Goal: Check status: Check status

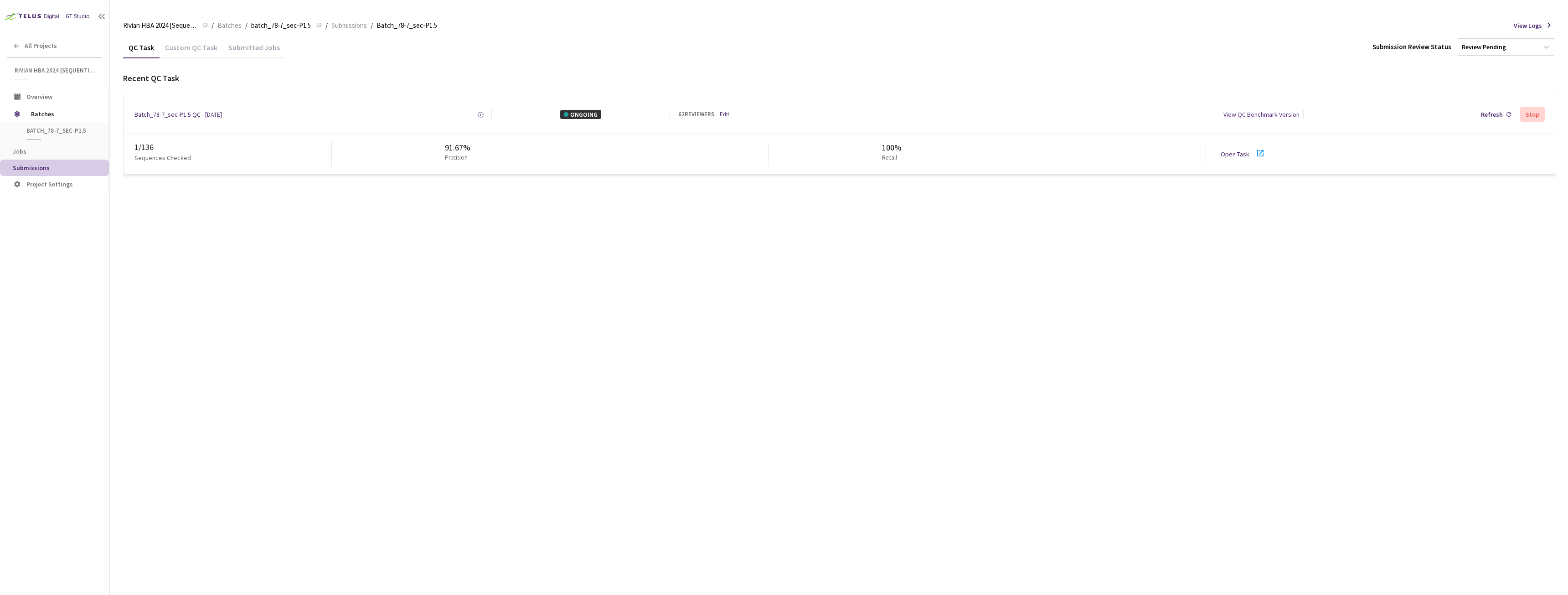
click at [1244, 153] on link "Open Task" at bounding box center [1234, 153] width 29 height 8
click at [175, 111] on div "Batch_78-7_sec-P1.5 QC - [DATE]" at bounding box center [178, 114] width 88 height 9
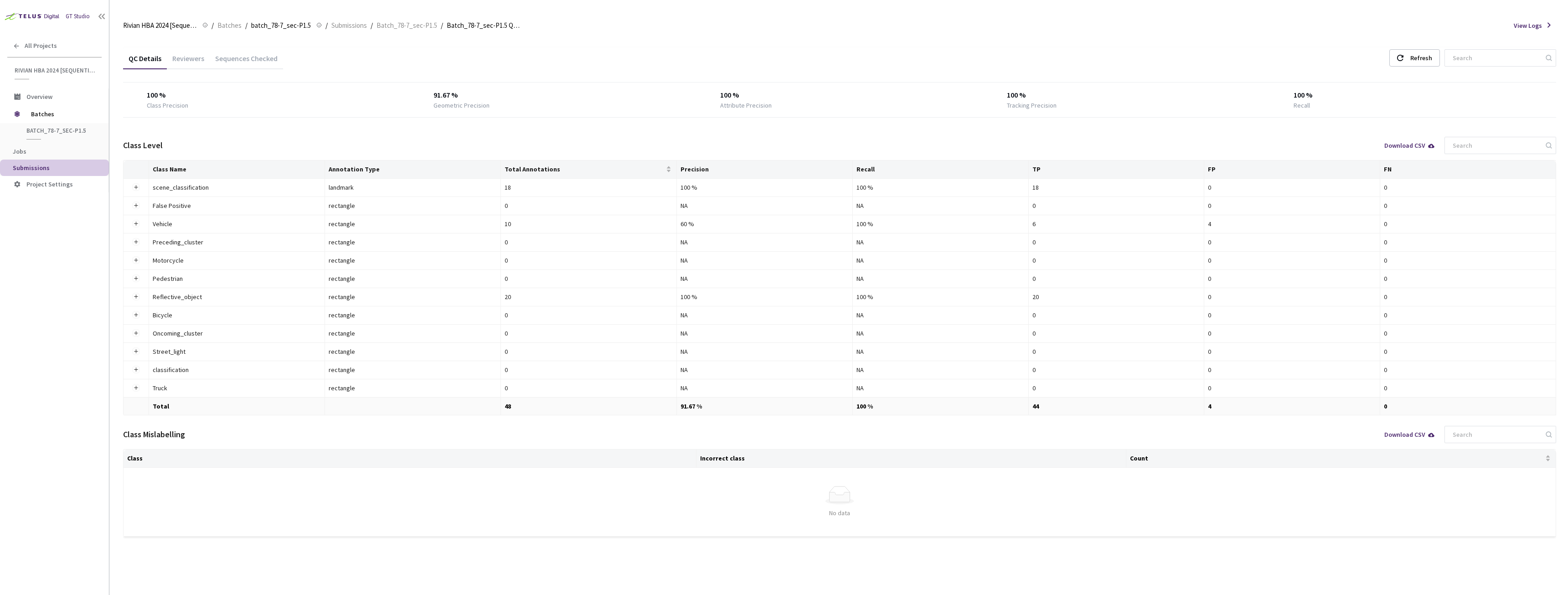
click at [192, 57] on div "Reviewers" at bounding box center [188, 61] width 43 height 15
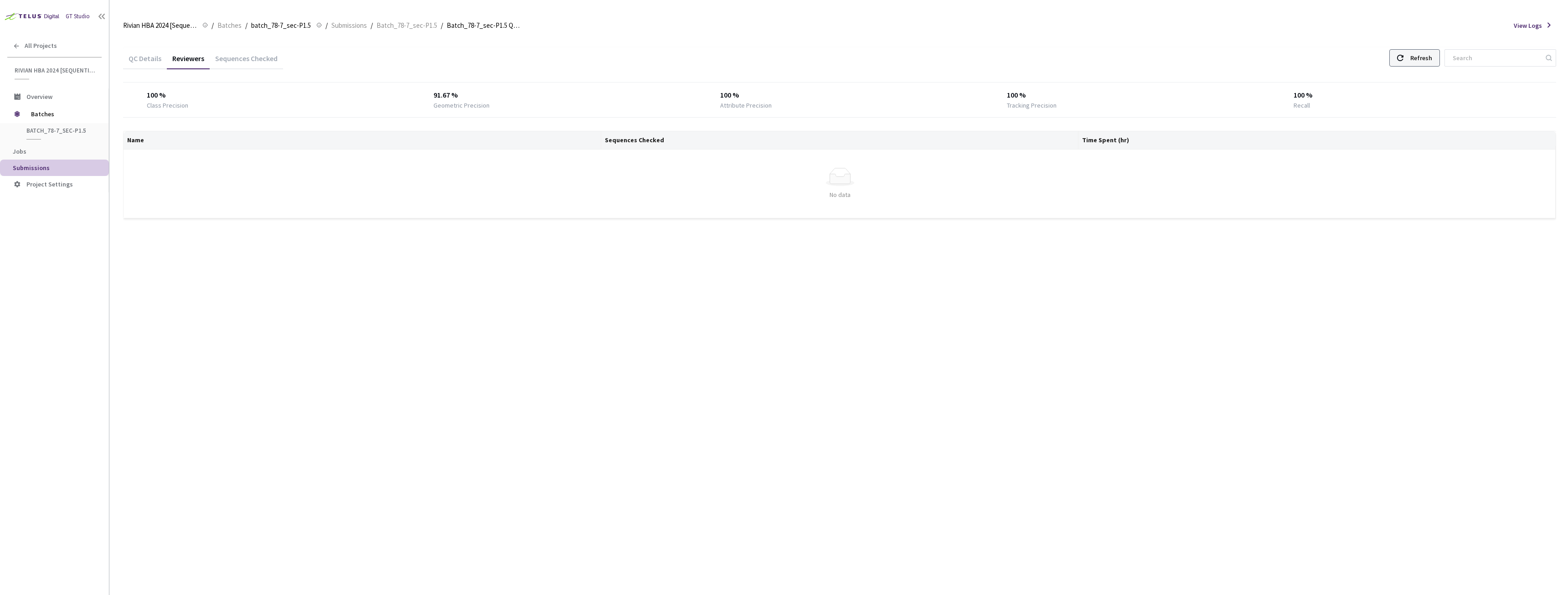
click at [1404, 54] on div at bounding box center [1400, 58] width 6 height 16
click at [1423, 50] on div "Refresh" at bounding box center [1421, 58] width 22 height 16
click at [1422, 57] on div "Refresh" at bounding box center [1421, 58] width 22 height 16
click at [1432, 55] on div "Refresh" at bounding box center [1421, 58] width 22 height 16
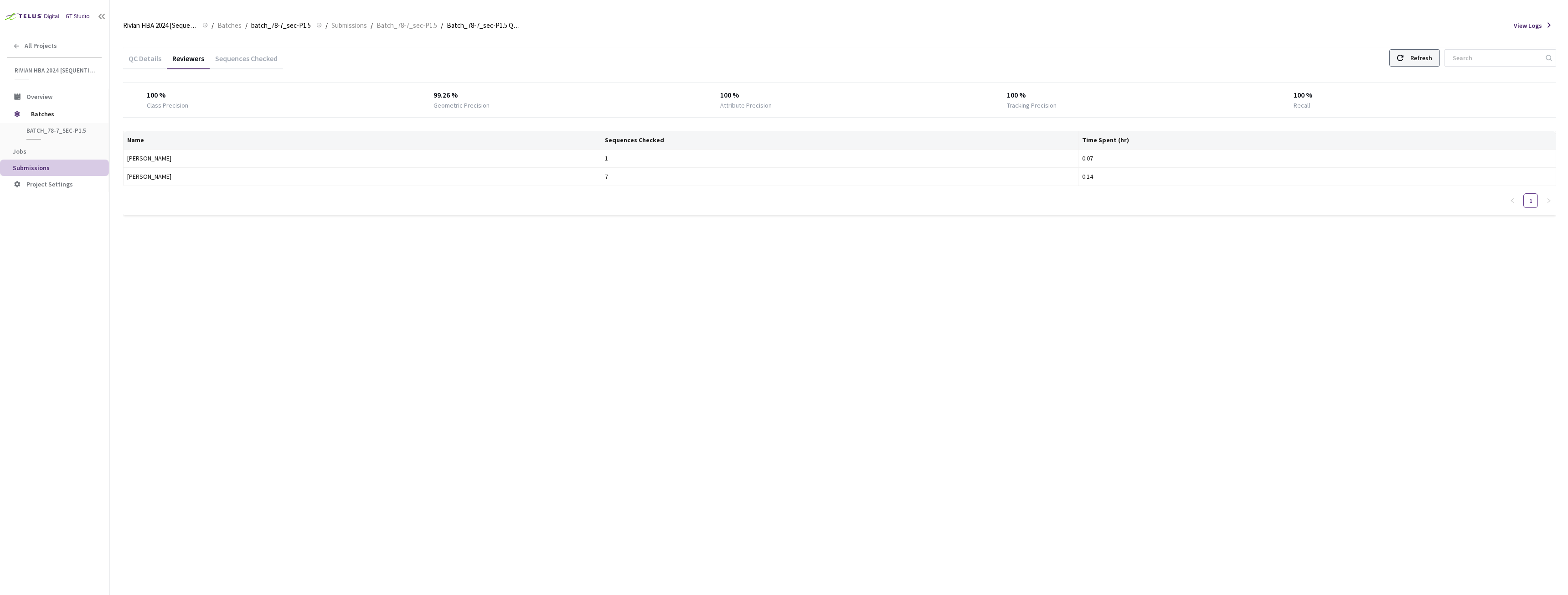
click at [1432, 55] on div "Refresh" at bounding box center [1421, 58] width 22 height 16
click at [1404, 60] on use at bounding box center [1400, 58] width 6 height 6
click at [1426, 54] on div "Refresh" at bounding box center [1421, 58] width 22 height 16
click at [1432, 57] on div "Refresh" at bounding box center [1421, 58] width 22 height 16
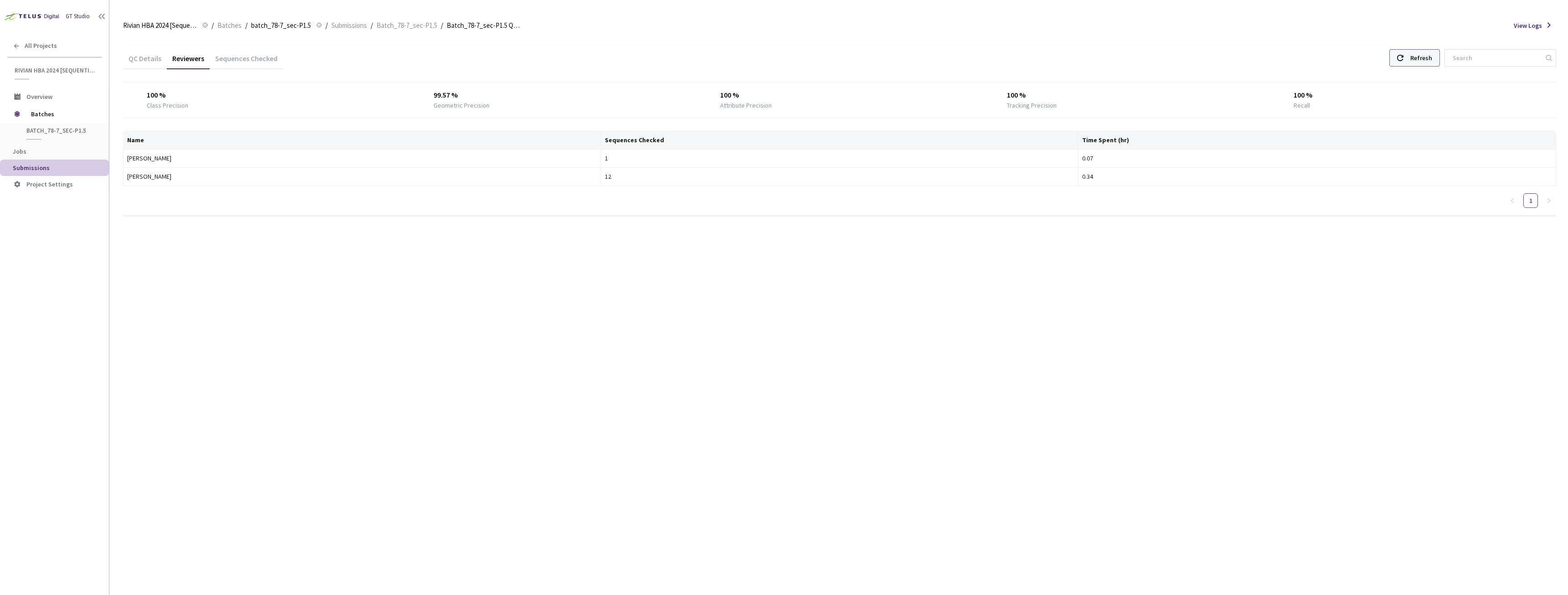
click at [1432, 57] on div "Refresh" at bounding box center [1421, 58] width 22 height 16
click at [1432, 62] on div "Refresh" at bounding box center [1421, 58] width 22 height 16
click at [1432, 65] on div "Refresh" at bounding box center [1421, 58] width 22 height 16
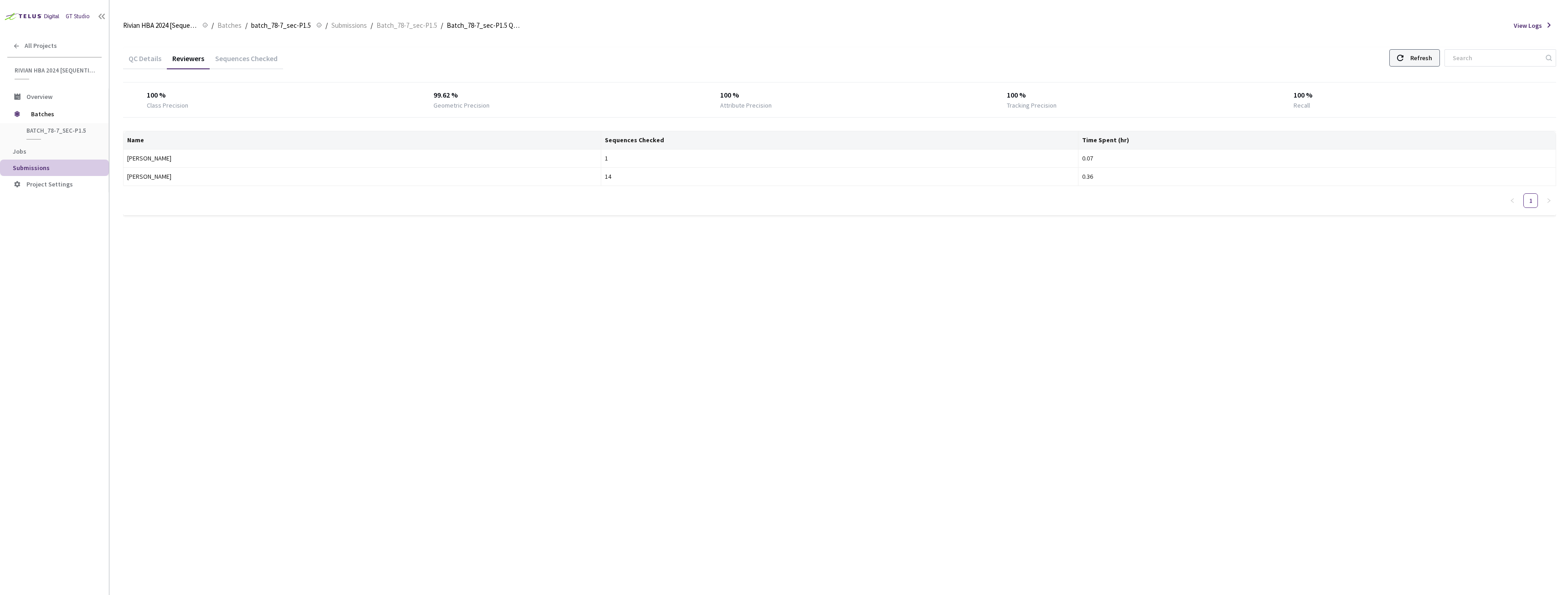
click at [1404, 57] on use at bounding box center [1400, 58] width 6 height 6
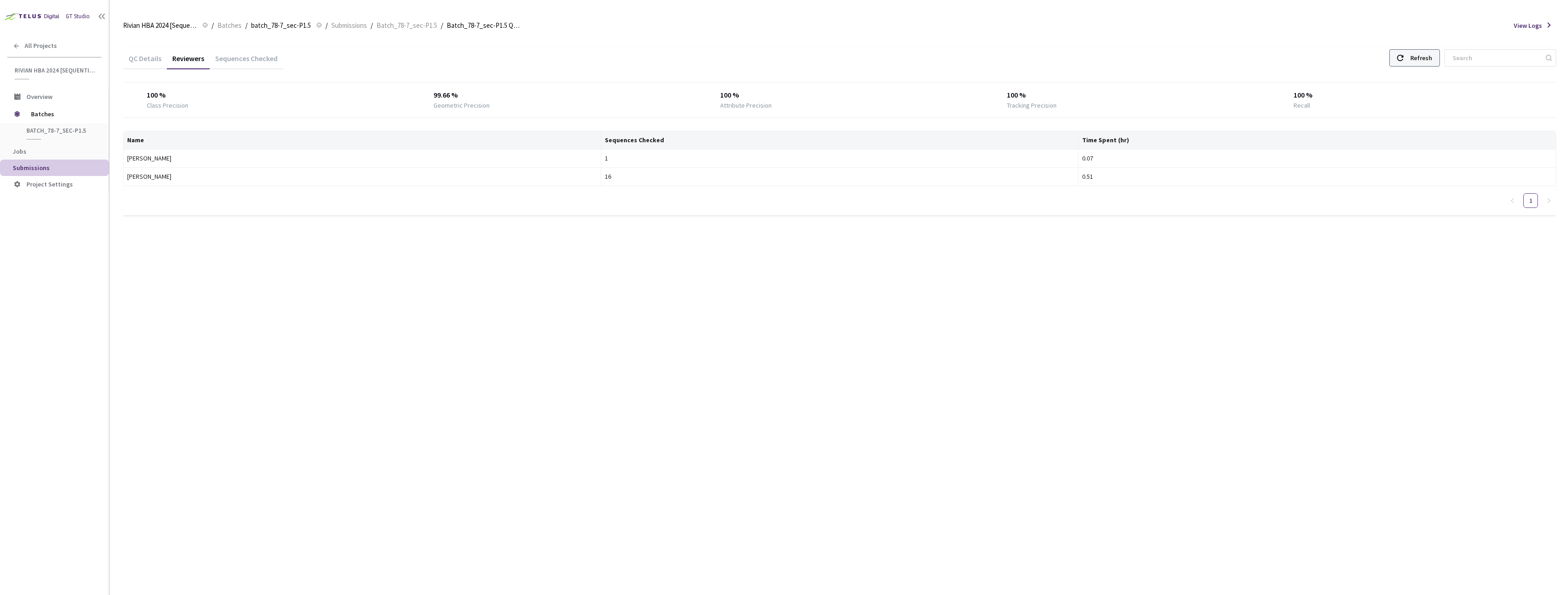
click at [1404, 57] on use at bounding box center [1400, 58] width 6 height 6
click at [1426, 57] on div "Refresh" at bounding box center [1421, 58] width 22 height 16
click at [1425, 57] on div "Refresh" at bounding box center [1421, 58] width 22 height 16
click at [1404, 62] on div "Refresh" at bounding box center [1414, 58] width 51 height 17
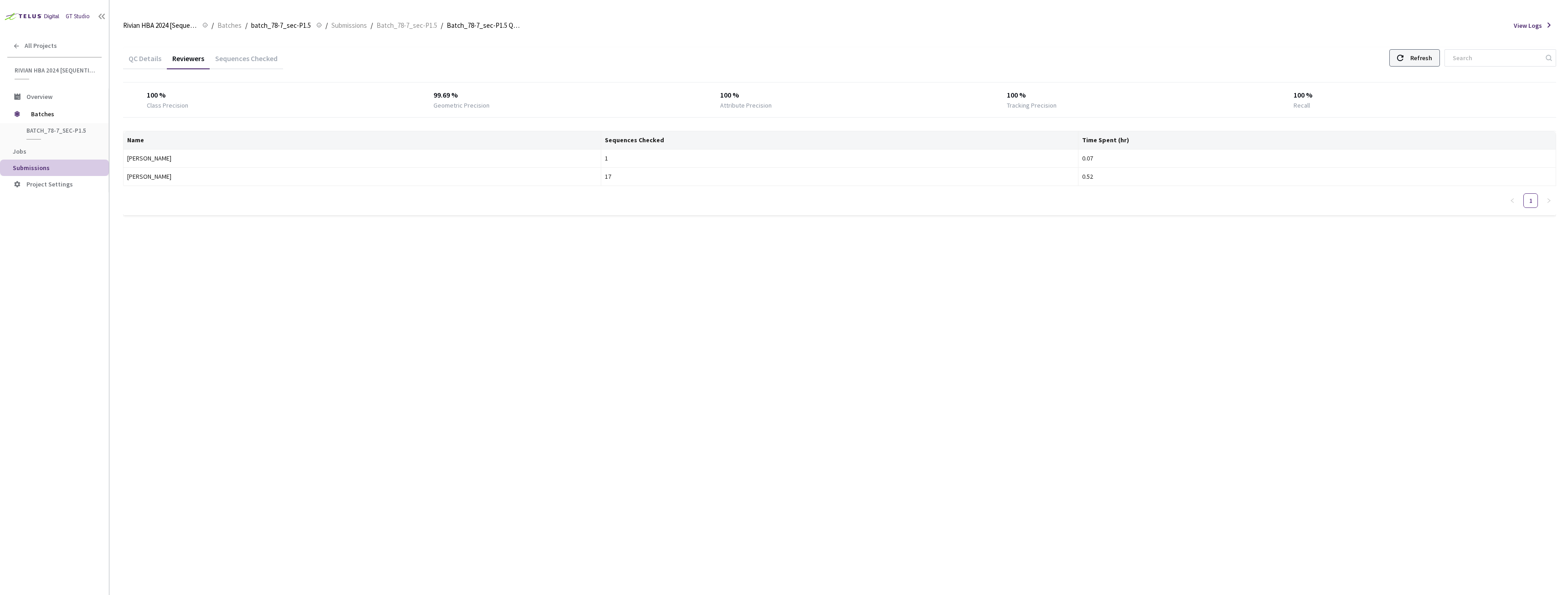
click at [1404, 62] on div at bounding box center [1400, 58] width 6 height 16
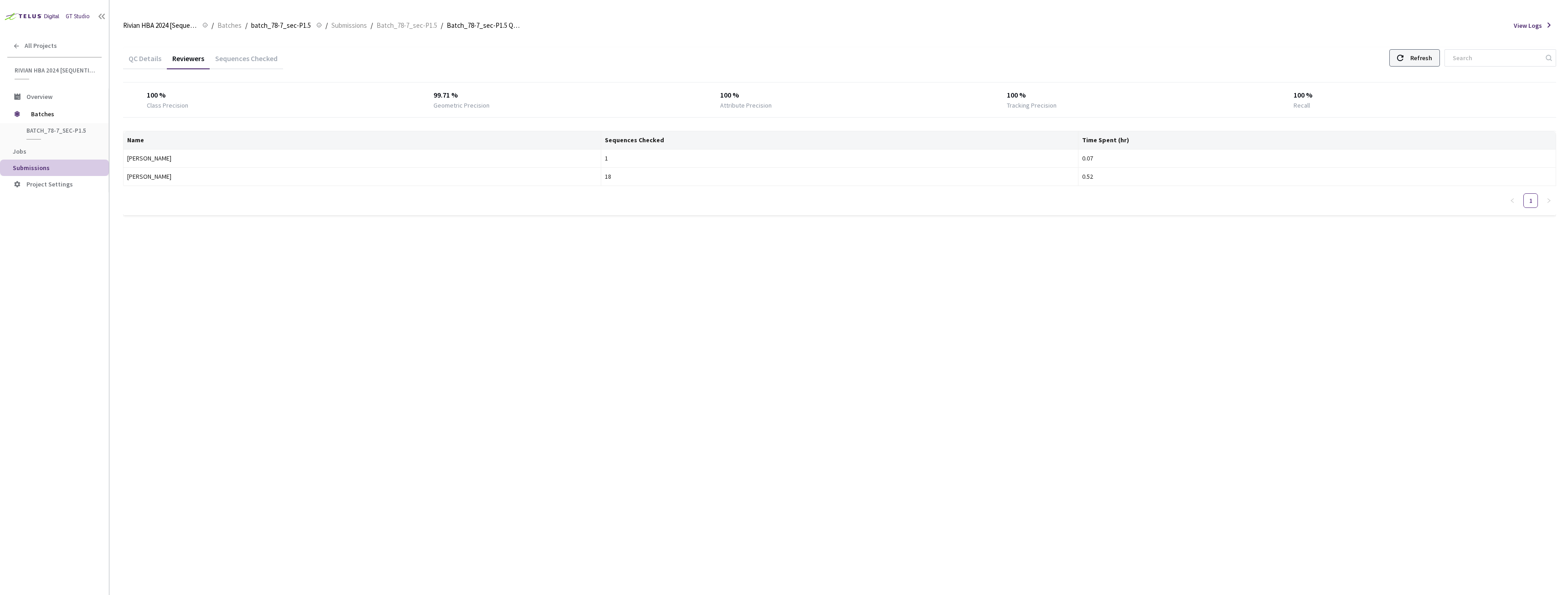
click at [1404, 62] on div at bounding box center [1400, 58] width 6 height 16
click at [1417, 56] on div "Refresh" at bounding box center [1414, 58] width 51 height 17
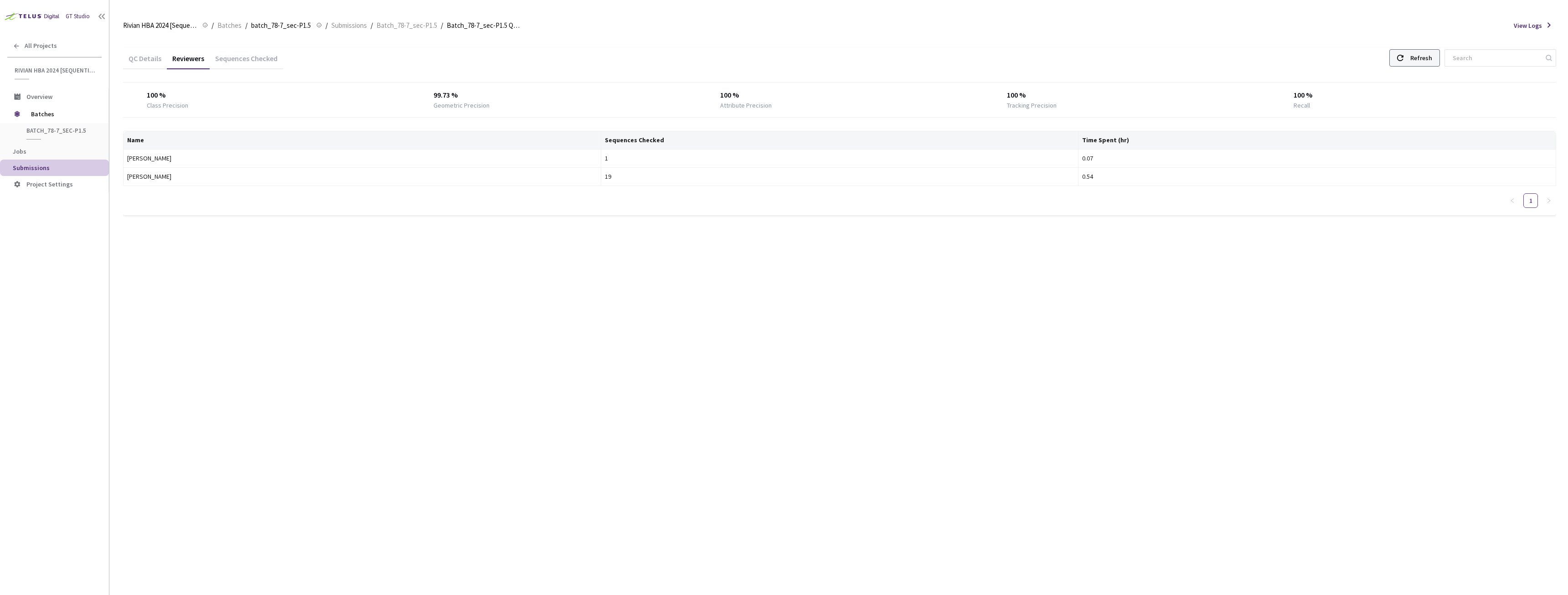
click at [1417, 56] on div "Refresh" at bounding box center [1414, 58] width 51 height 17
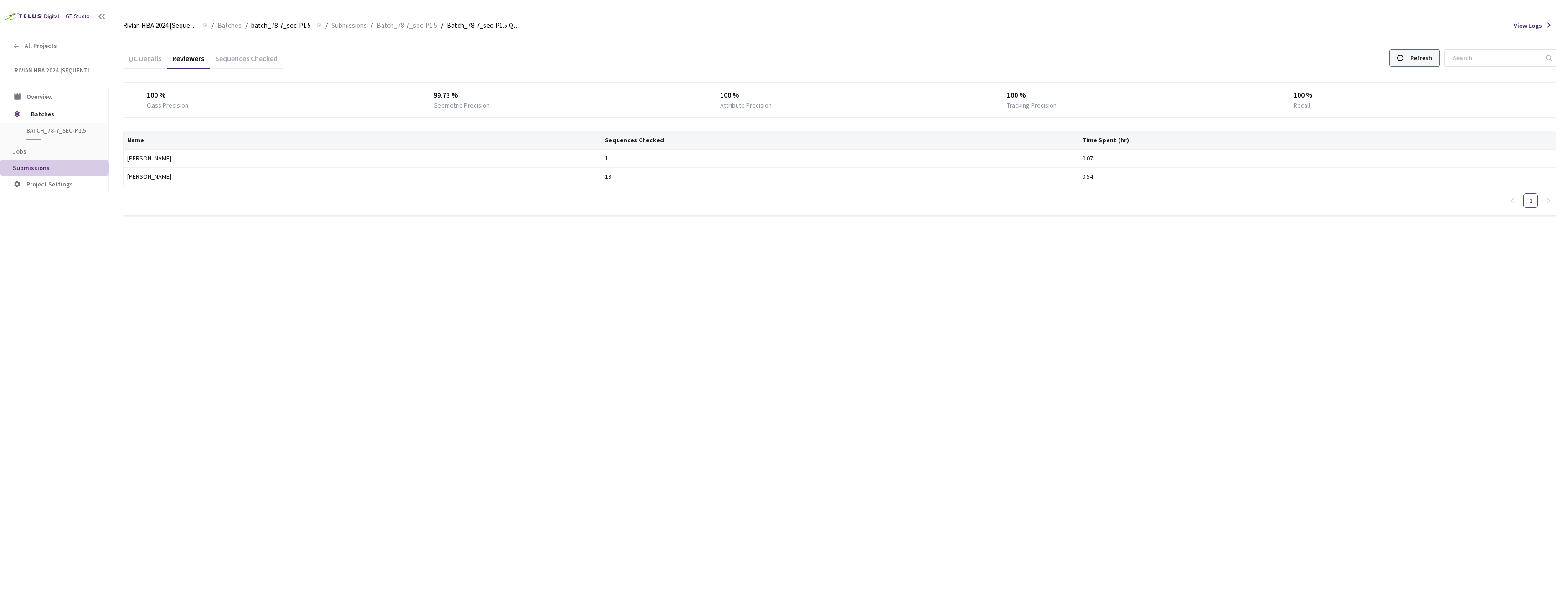
click at [1417, 56] on div "Refresh" at bounding box center [1414, 58] width 51 height 17
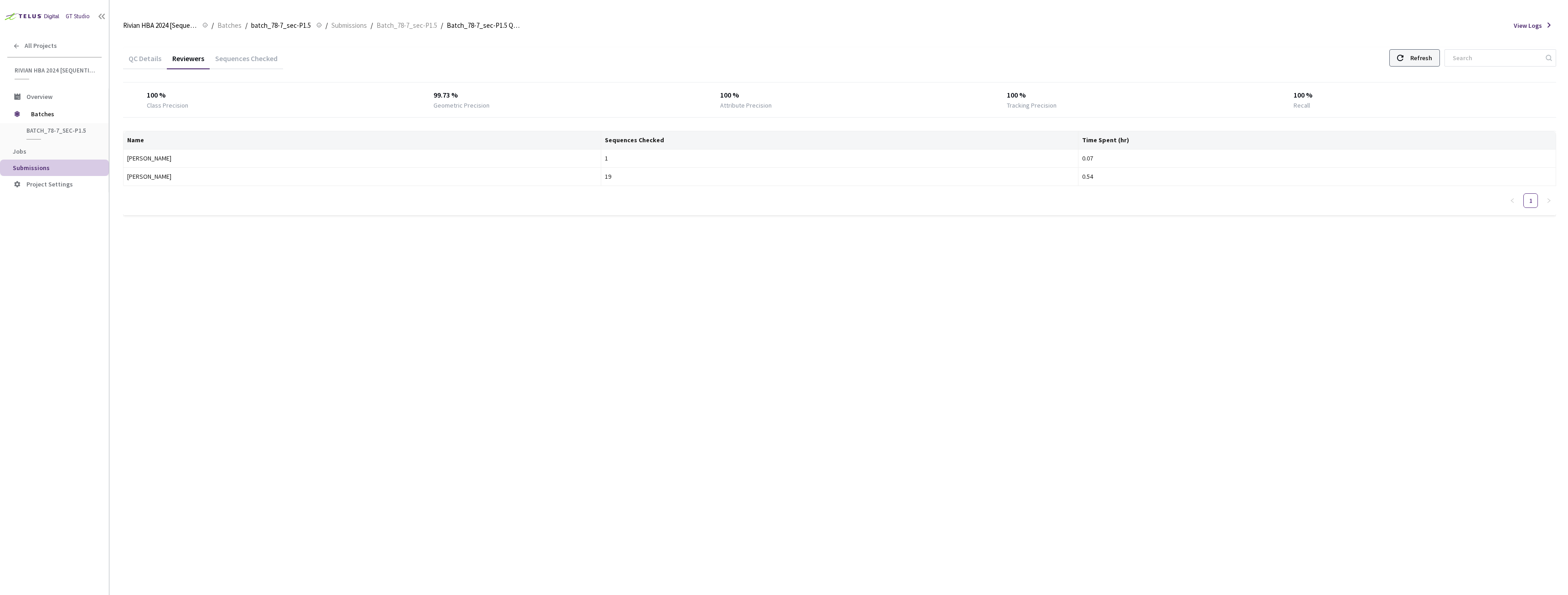
click at [1417, 56] on div "Refresh" at bounding box center [1414, 58] width 51 height 17
click at [1440, 61] on div "Refresh" at bounding box center [1414, 58] width 51 height 17
click at [1318, 99] on div "100 %" at bounding box center [1413, 96] width 239 height 11
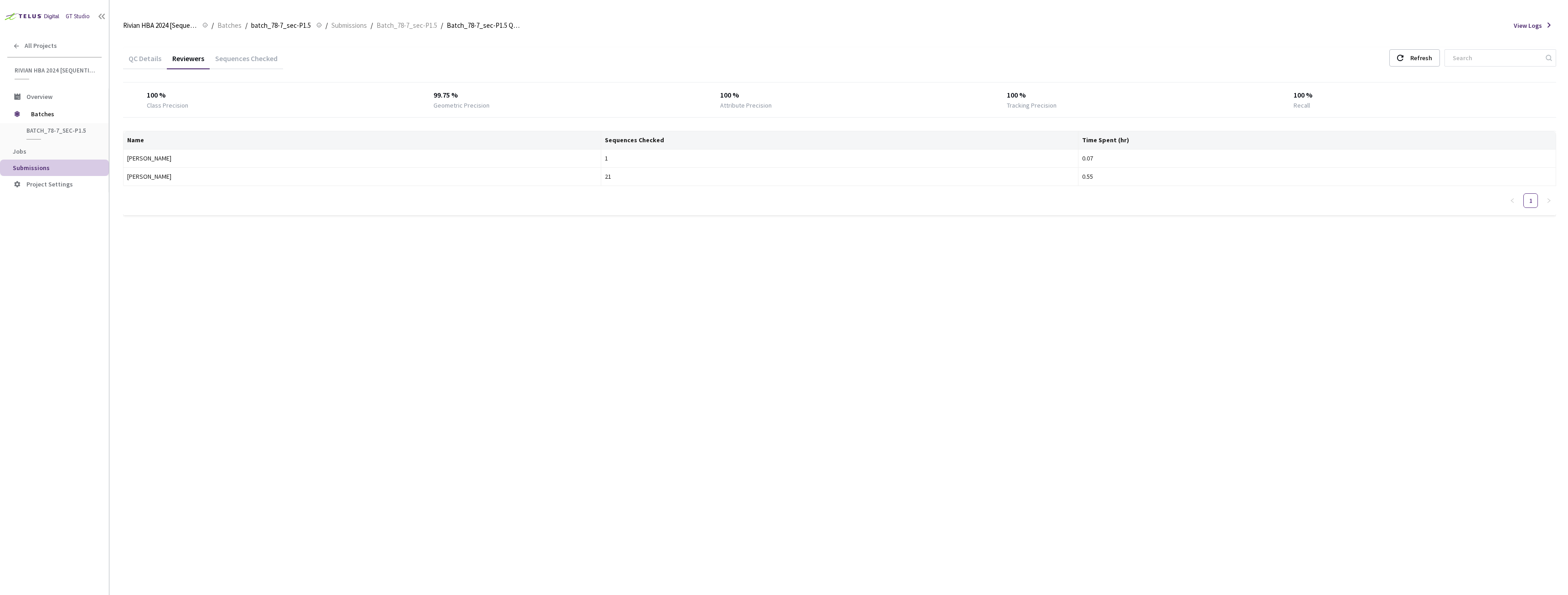
click at [1397, 59] on div "Refresh" at bounding box center [1472, 58] width 169 height 17
click at [1404, 58] on icon at bounding box center [1400, 58] width 6 height 6
click at [1432, 60] on div "Refresh" at bounding box center [1421, 58] width 22 height 16
click at [1431, 60] on div "Refresh" at bounding box center [1421, 58] width 22 height 16
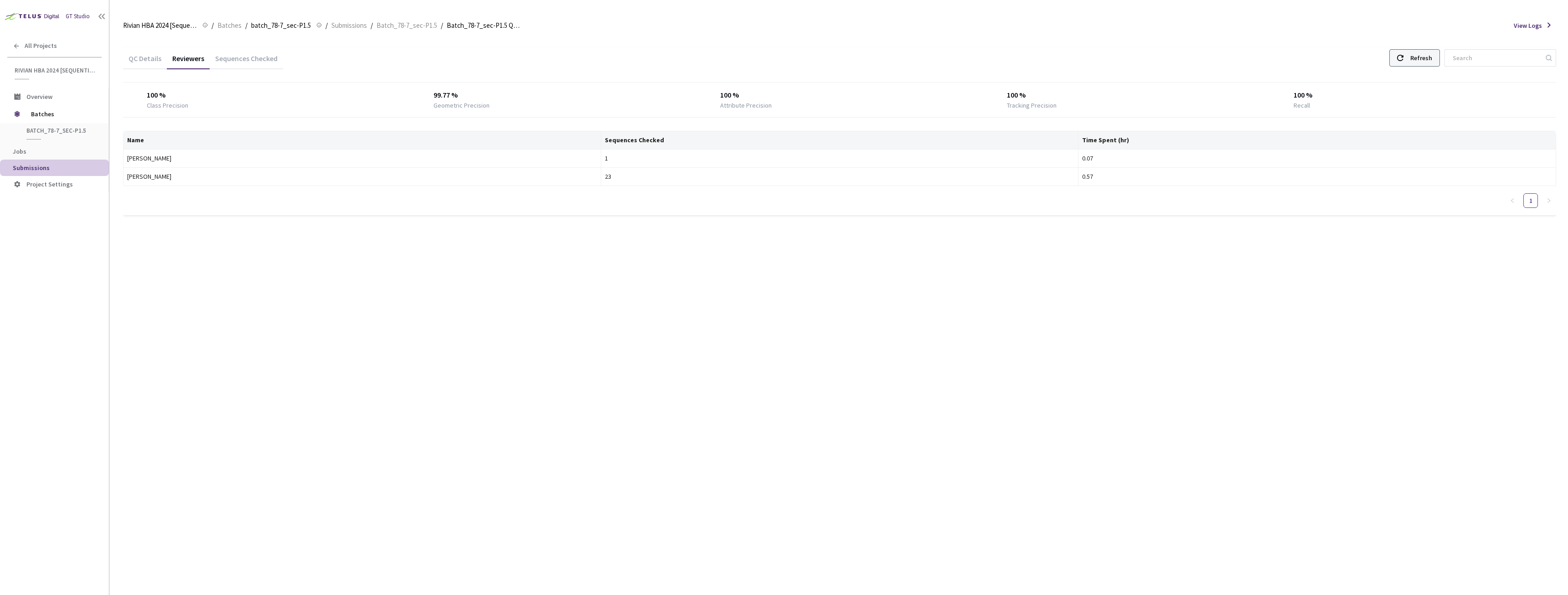
click at [1431, 60] on div "Refresh" at bounding box center [1421, 58] width 22 height 16
click at [1432, 52] on div "Refresh" at bounding box center [1421, 58] width 22 height 16
click at [1431, 55] on div "Refresh" at bounding box center [1421, 58] width 22 height 16
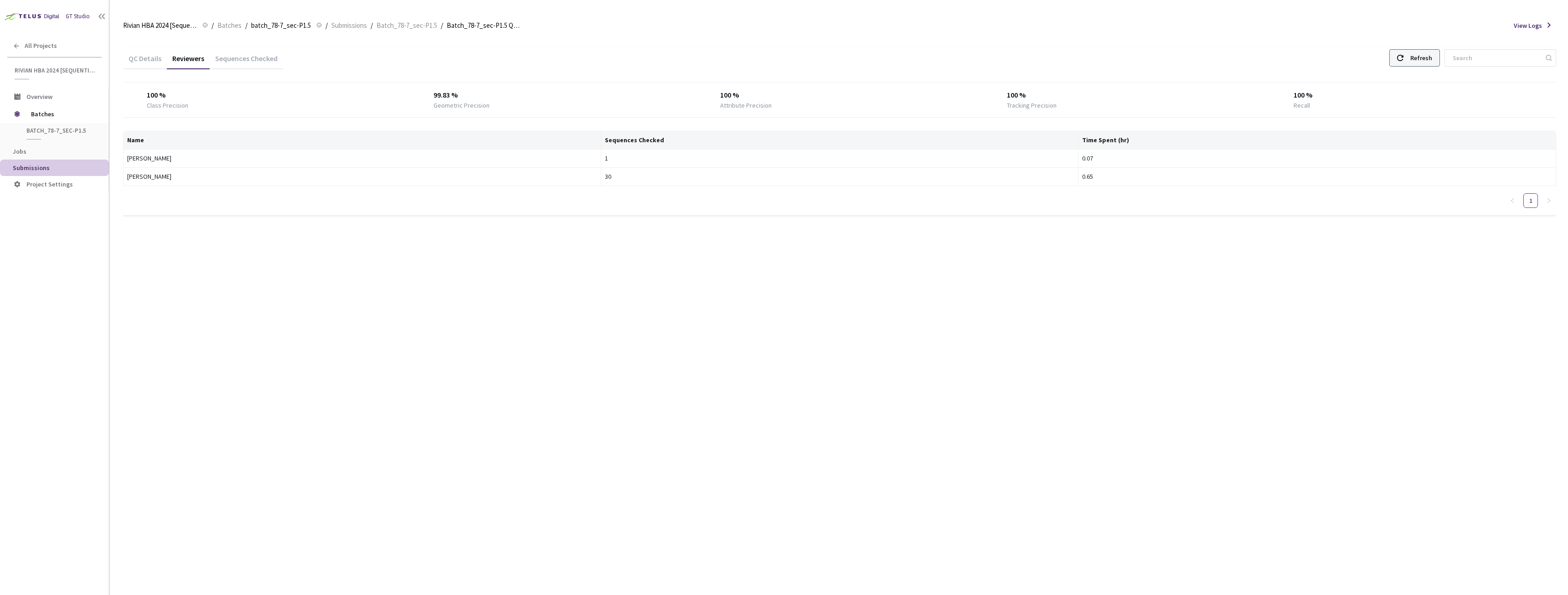
click at [1404, 60] on use at bounding box center [1400, 58] width 6 height 6
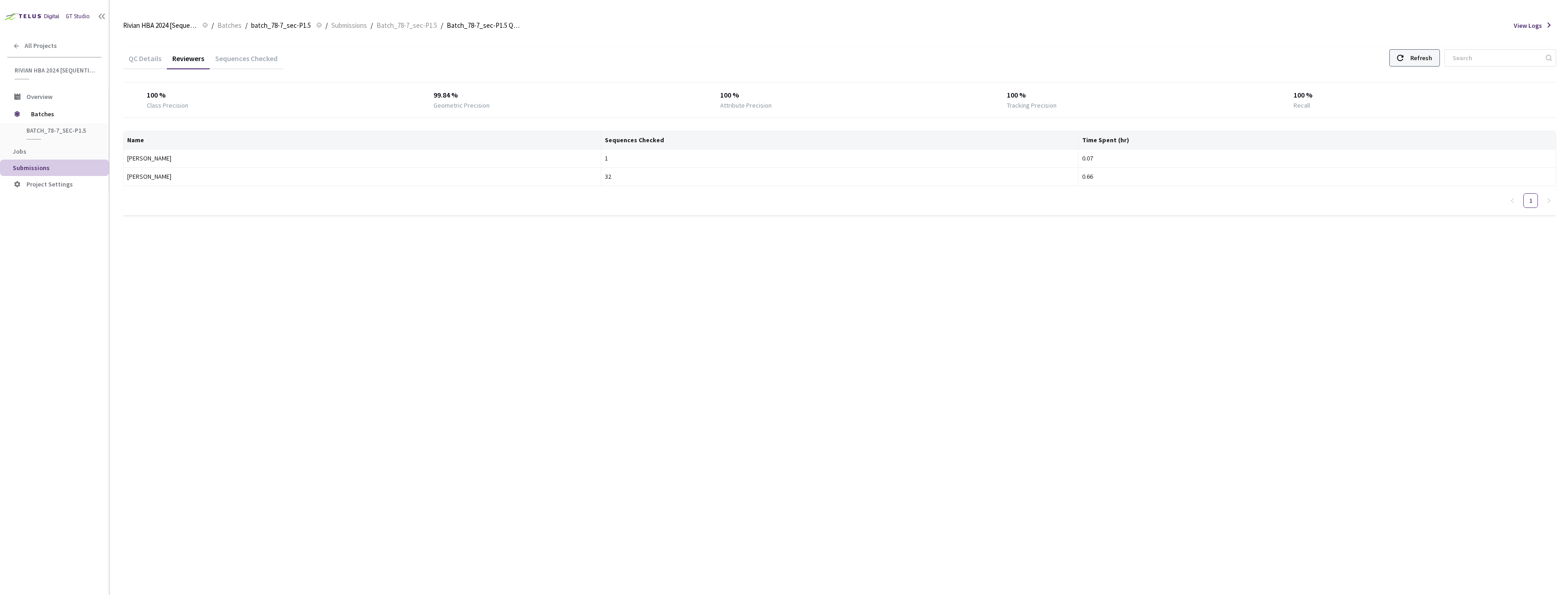
click at [1404, 60] on use at bounding box center [1400, 58] width 6 height 6
click at [1415, 62] on div "Refresh" at bounding box center [1414, 58] width 51 height 17
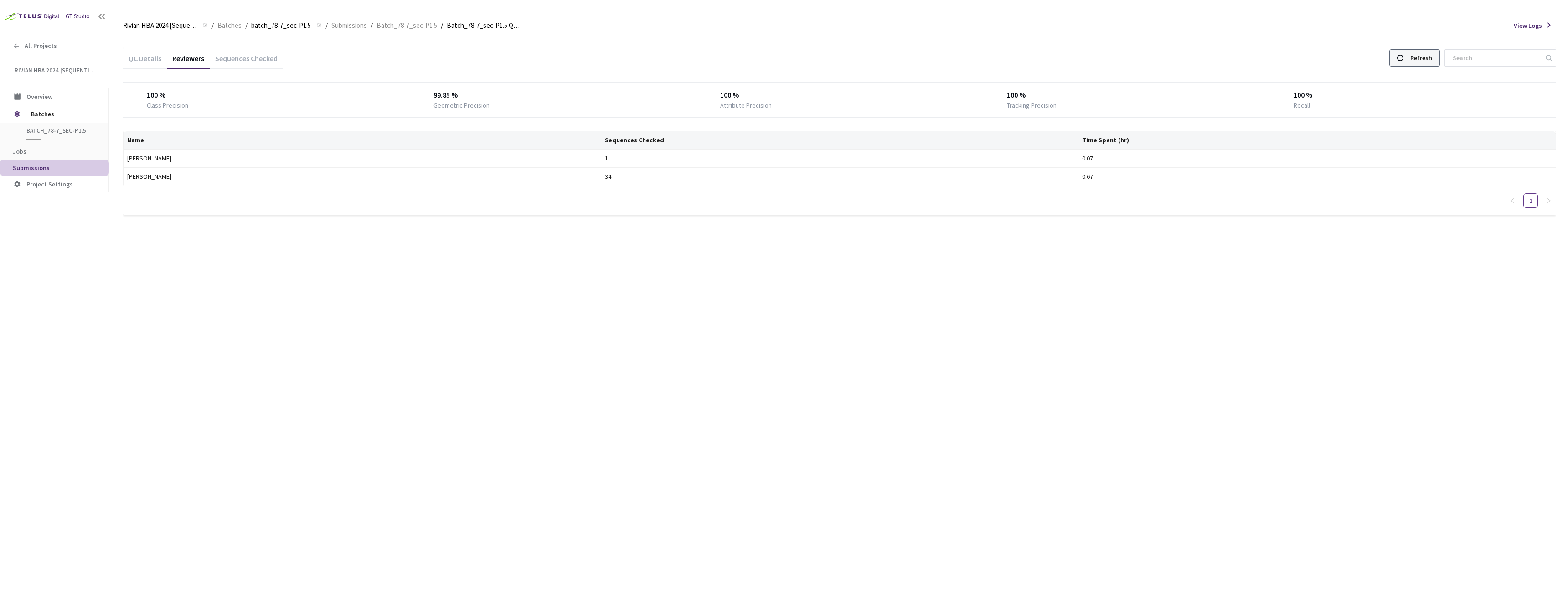
click at [1415, 62] on div "Refresh" at bounding box center [1414, 58] width 51 height 17
click at [1418, 61] on div "Refresh" at bounding box center [1414, 58] width 51 height 17
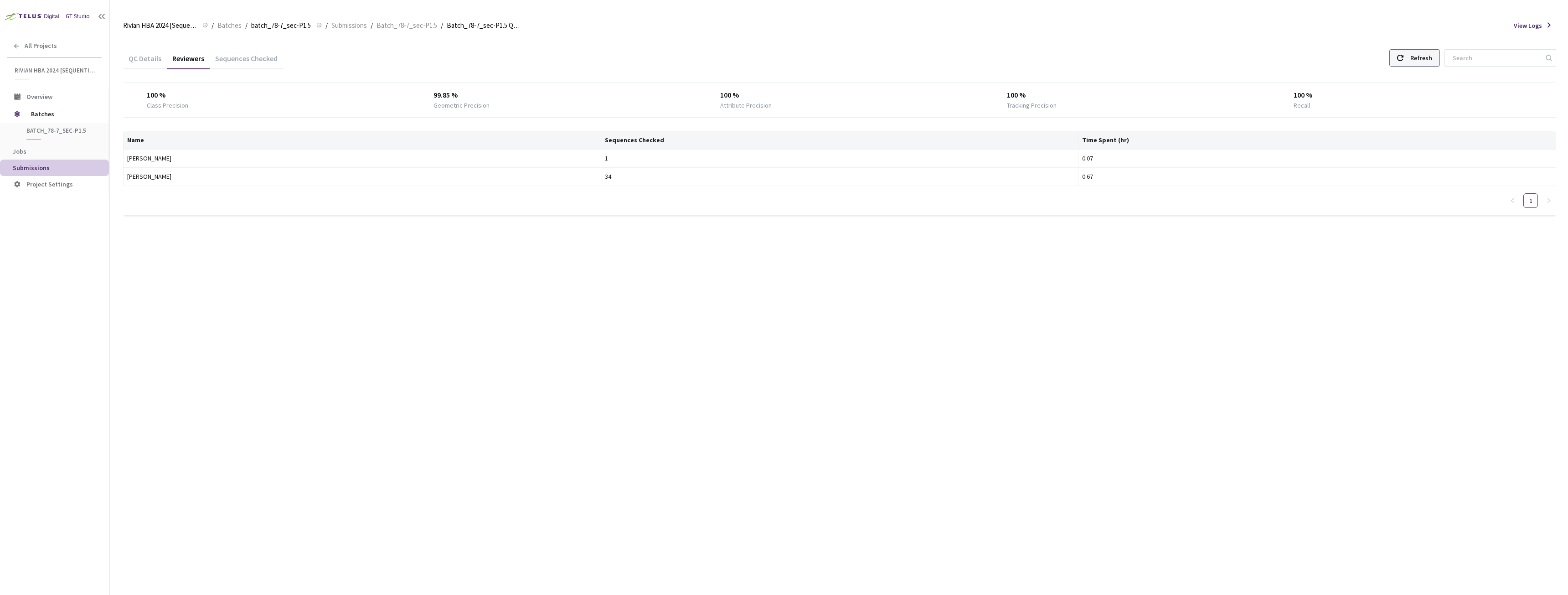
click at [1418, 61] on div "Refresh" at bounding box center [1414, 58] width 51 height 17
click at [1404, 66] on div at bounding box center [1400, 58] width 6 height 16
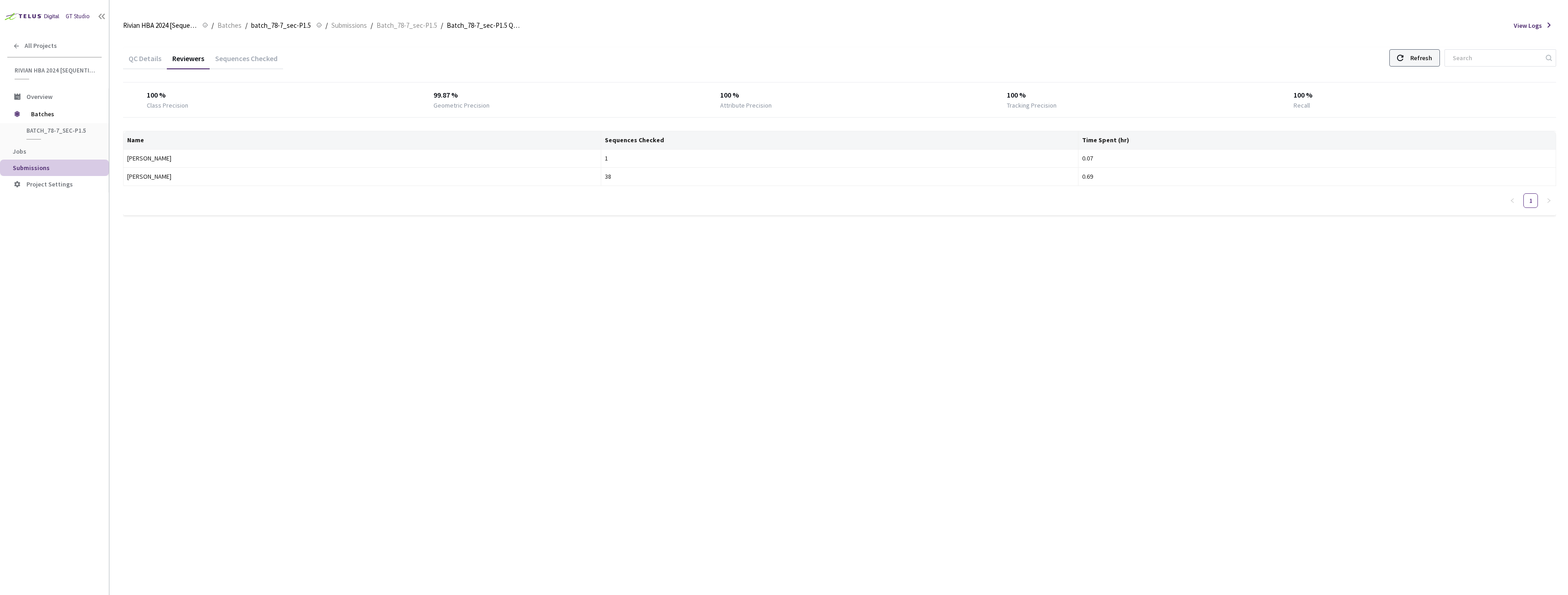
click at [1404, 66] on div at bounding box center [1400, 58] width 6 height 16
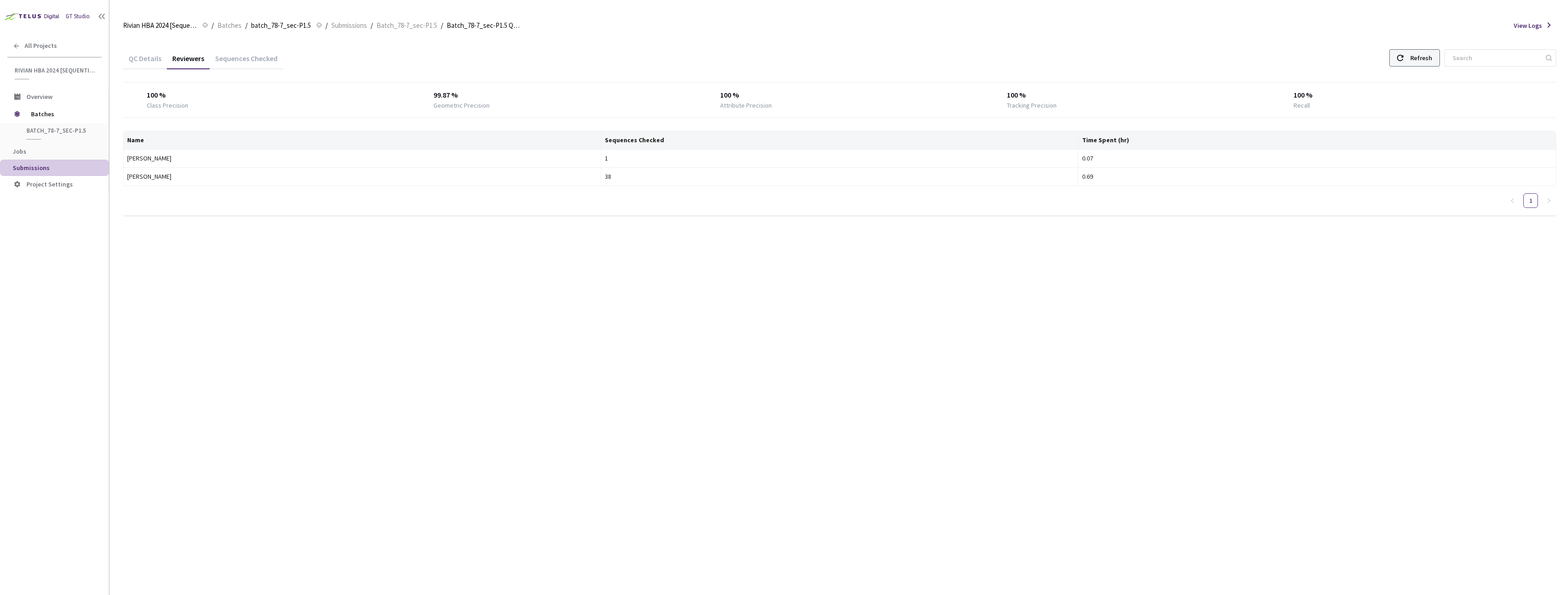
click at [1404, 66] on div at bounding box center [1400, 58] width 6 height 16
click at [1404, 54] on div at bounding box center [1400, 58] width 6 height 16
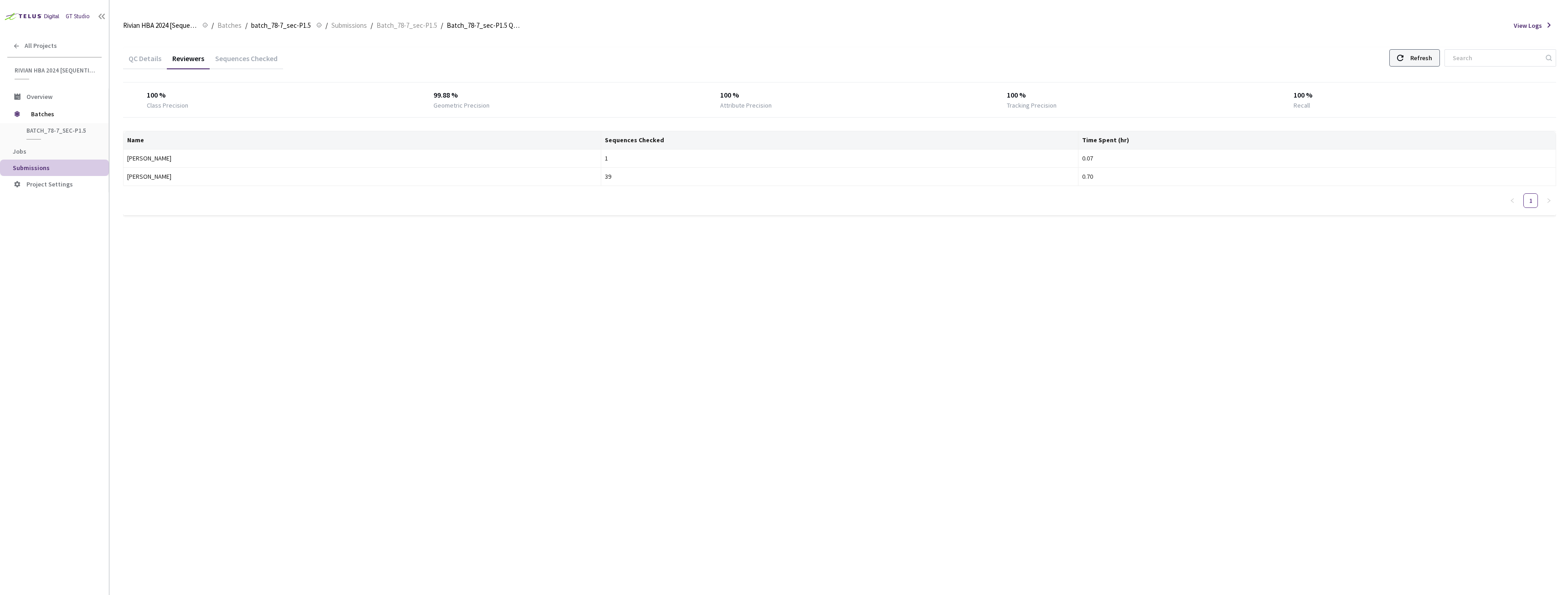
click at [1404, 54] on div at bounding box center [1400, 58] width 6 height 16
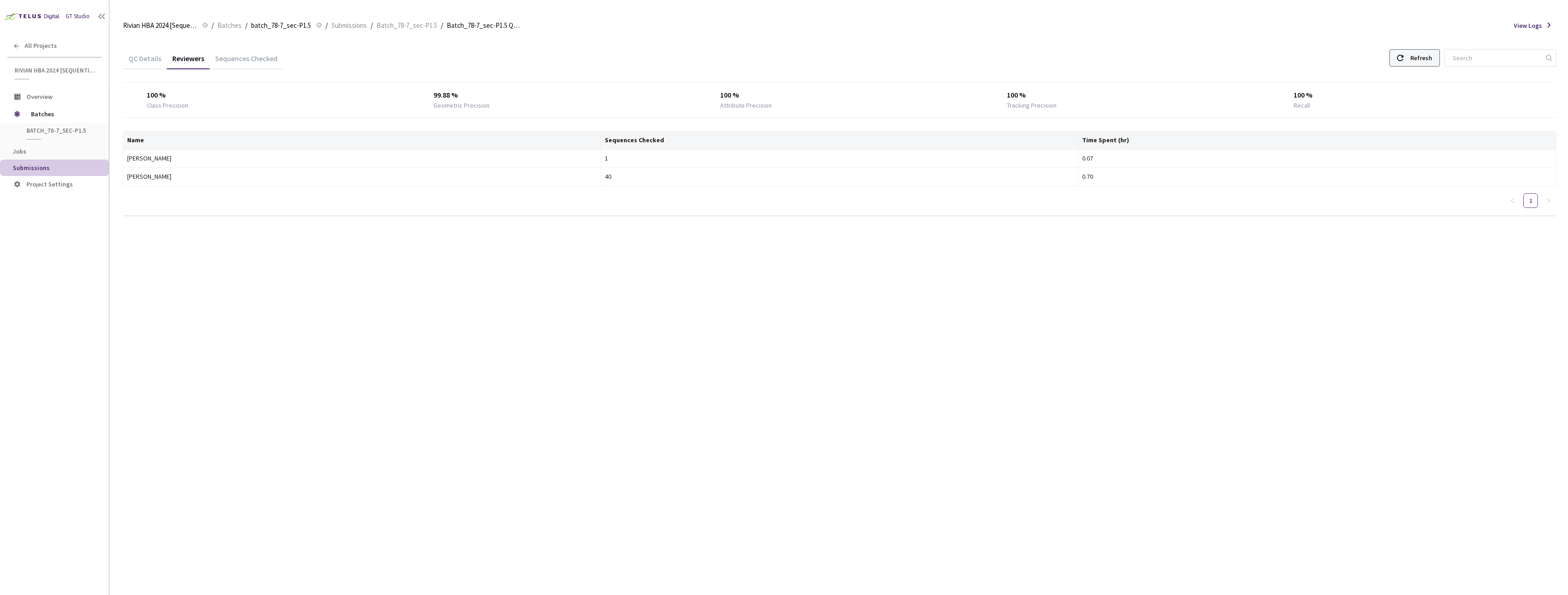
click at [1404, 54] on div at bounding box center [1400, 58] width 6 height 16
click at [1440, 54] on div "Refresh" at bounding box center [1414, 58] width 51 height 17
